Goal: Task Accomplishment & Management: Use online tool/utility

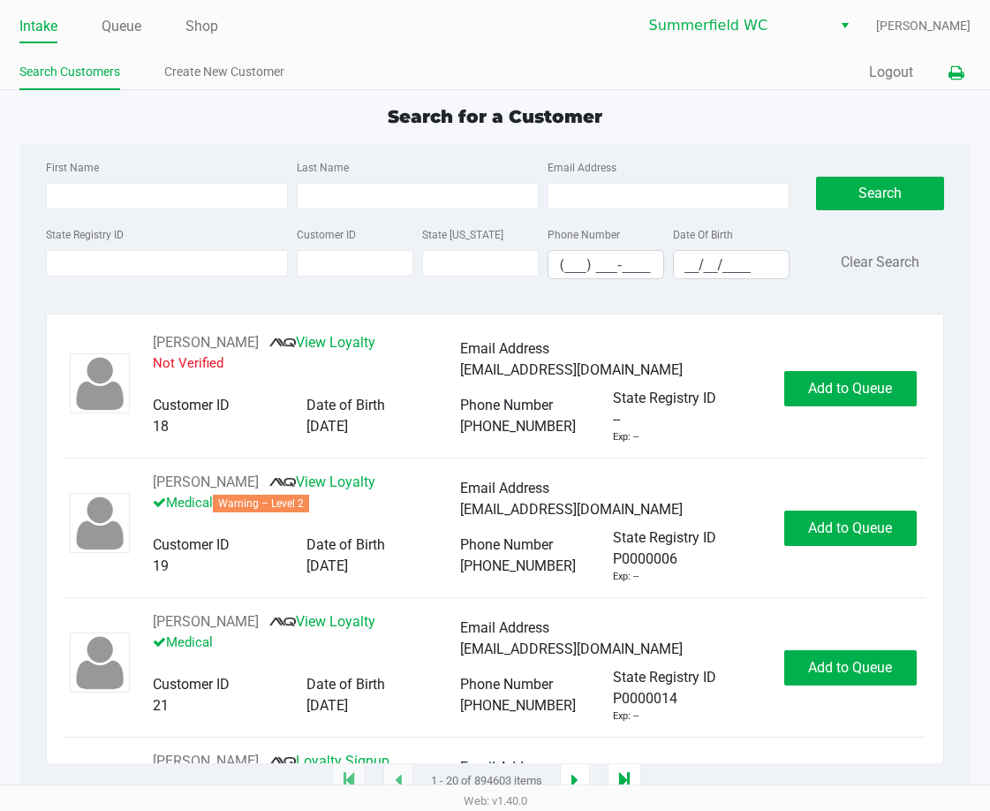
click at [963, 67] on button at bounding box center [955, 73] width 29 height 33
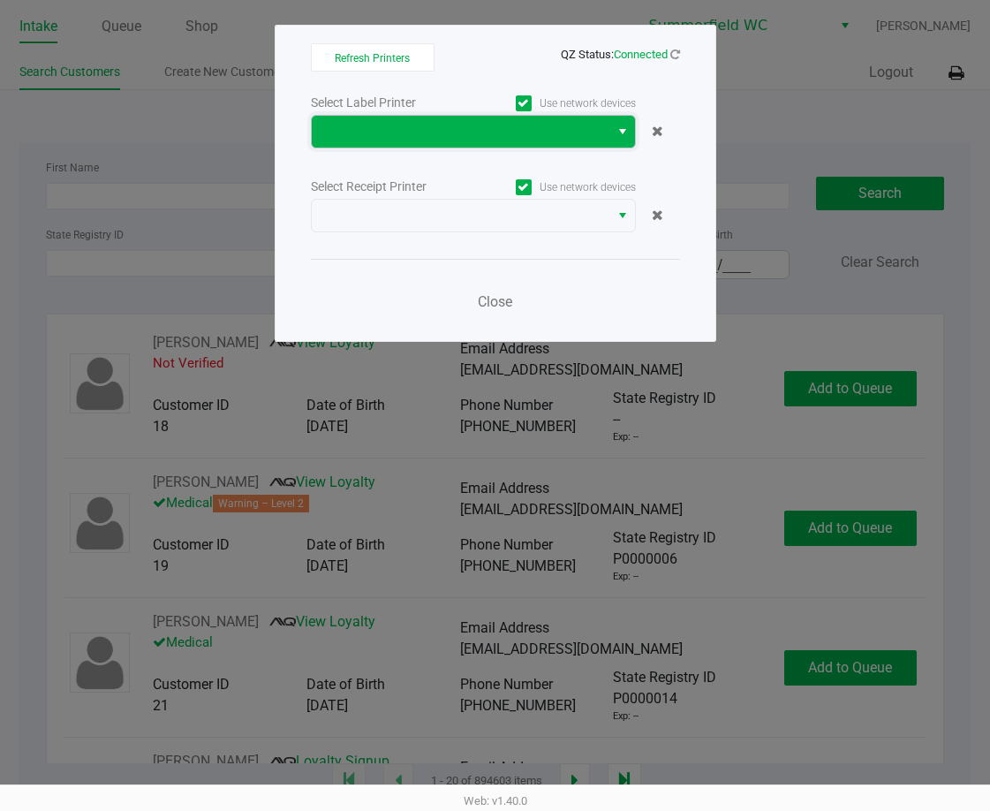
click at [399, 126] on span at bounding box center [460, 131] width 276 height 21
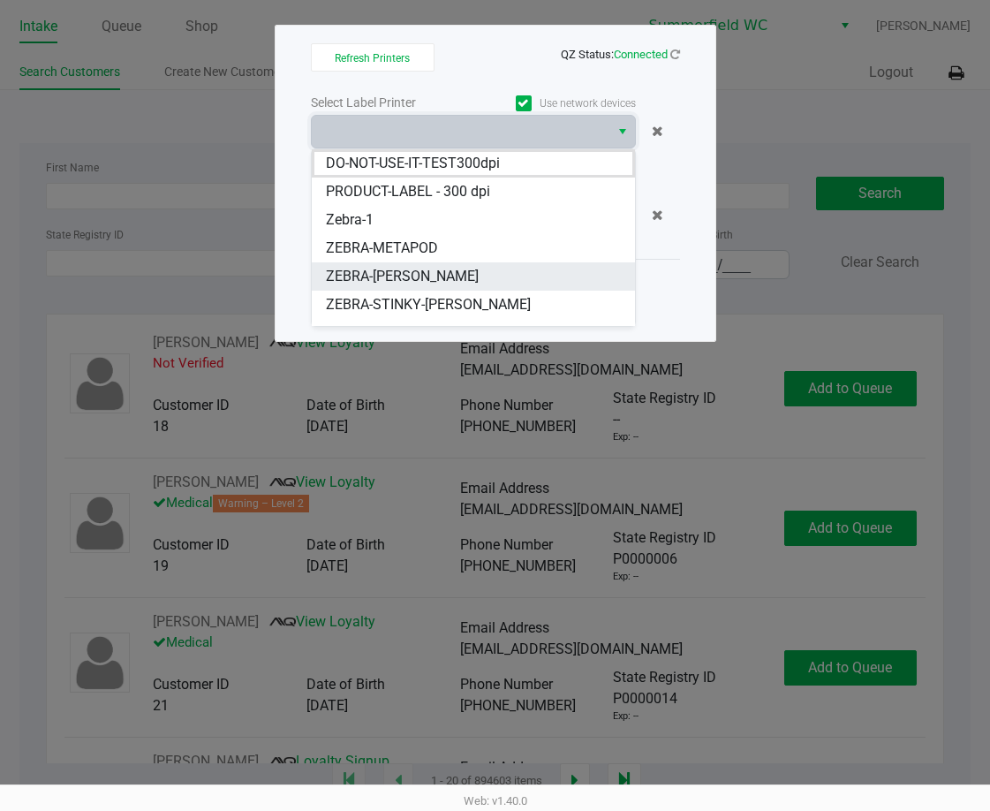
click at [408, 272] on span "ZEBRA-[PERSON_NAME]" at bounding box center [402, 276] width 153 height 21
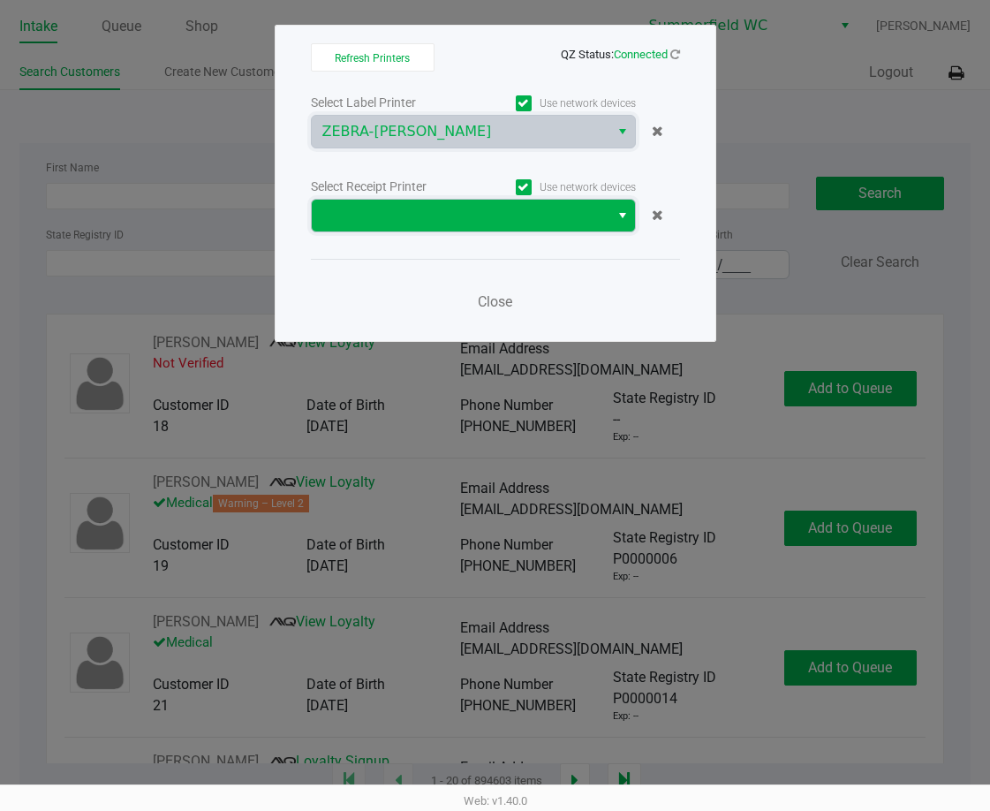
click at [408, 217] on span at bounding box center [460, 215] width 276 height 21
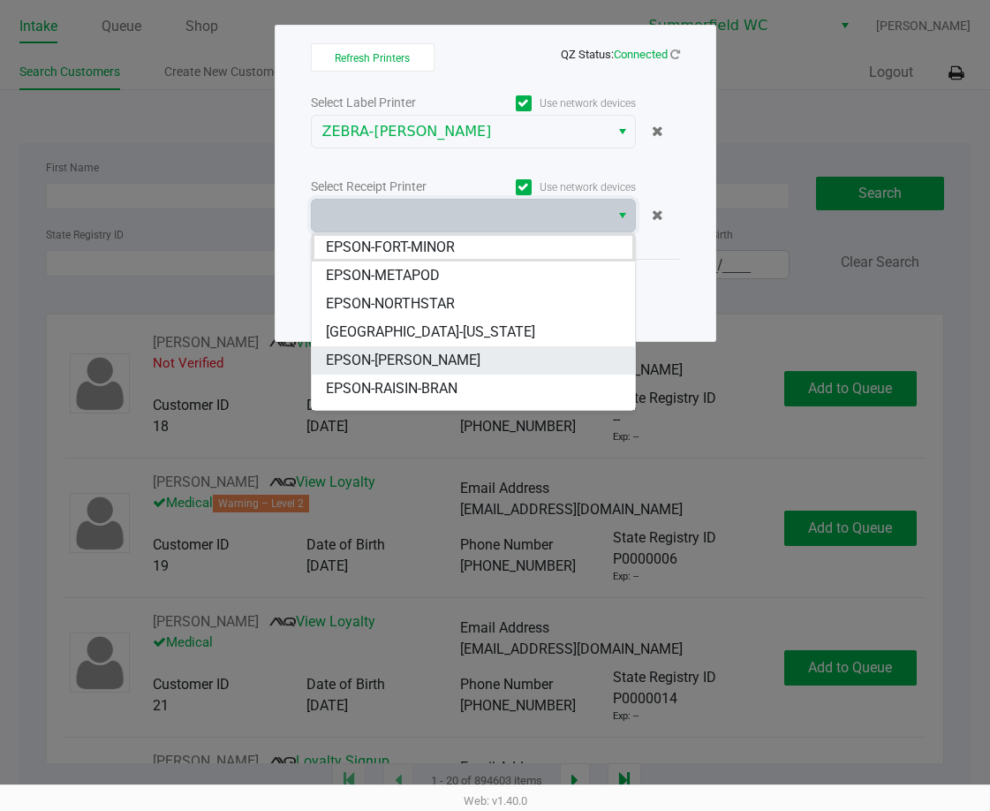
click at [397, 355] on span "EPSON-[PERSON_NAME]" at bounding box center [403, 360] width 155 height 21
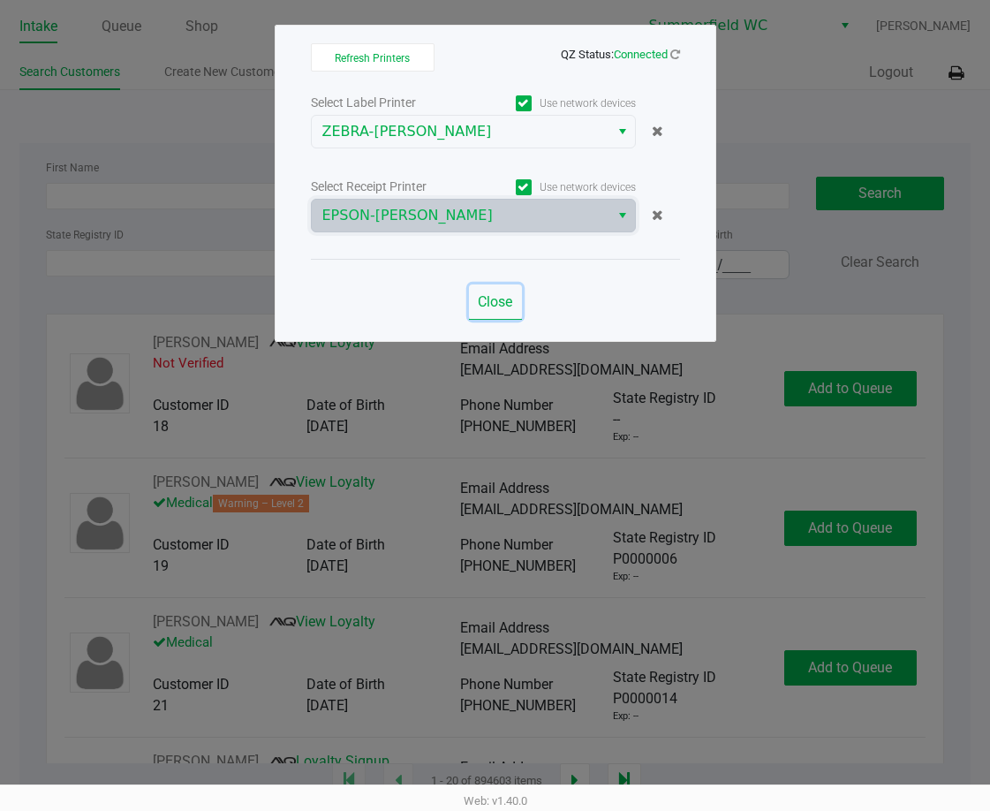
click at [510, 308] on span "Close" at bounding box center [495, 301] width 34 height 17
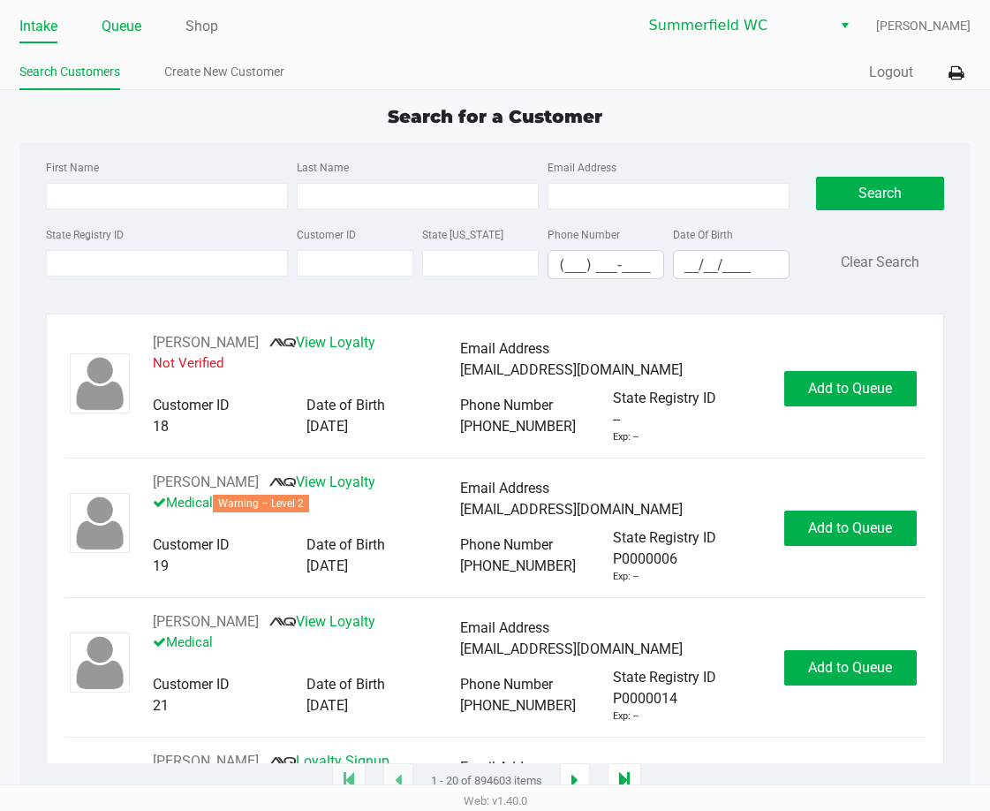
click at [132, 21] on link "Queue" at bounding box center [122, 26] width 40 height 25
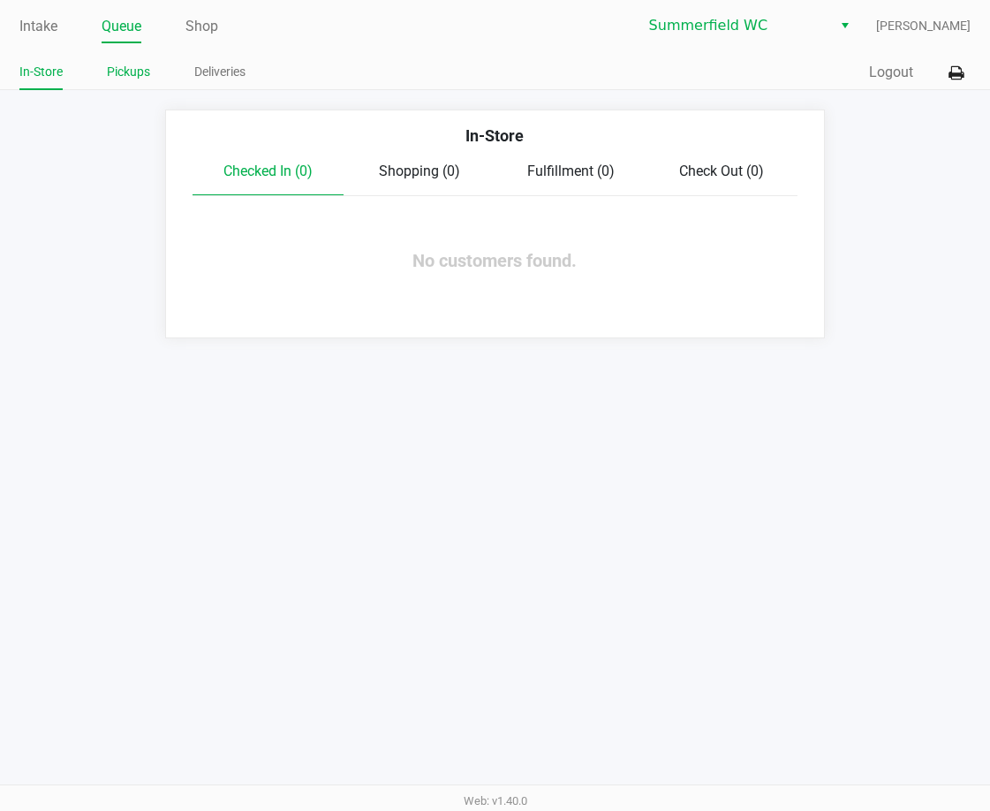
click at [132, 74] on link "Pickups" at bounding box center [128, 72] width 43 height 22
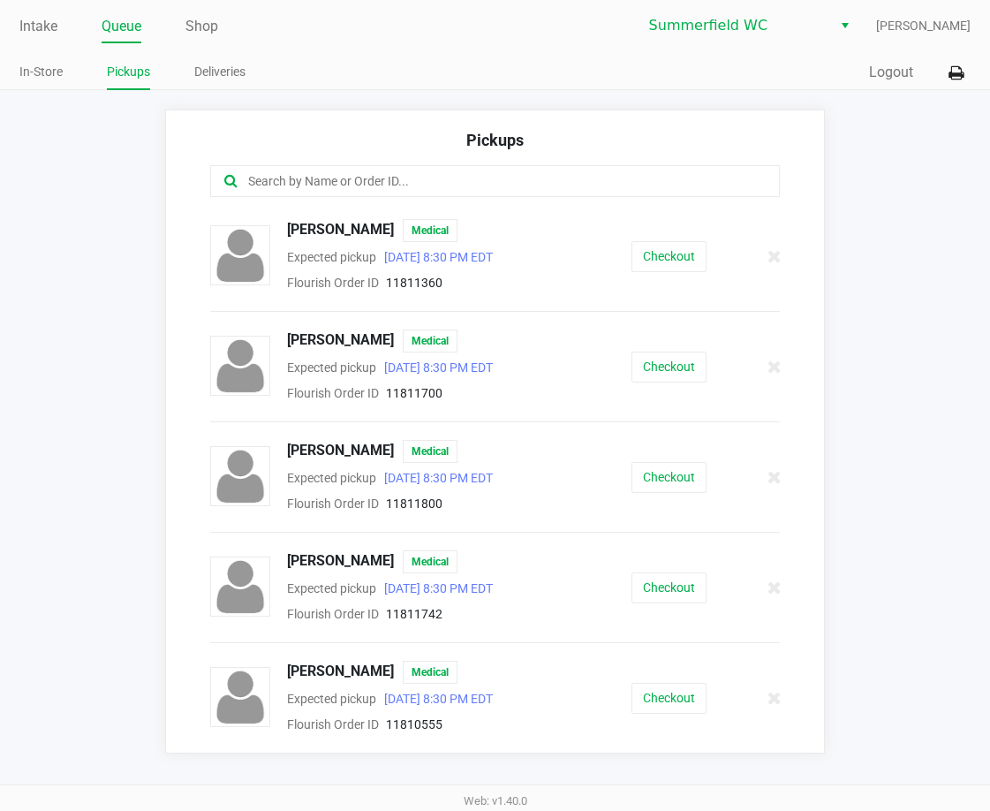
click at [130, 432] on app-pickups "Pickups [PERSON_NAME] Medical Expected pickup [DATE] 8:30 PM EDT Flourish Order…" at bounding box center [495, 431] width 990 height 644
